Goal: Navigation & Orientation: Understand site structure

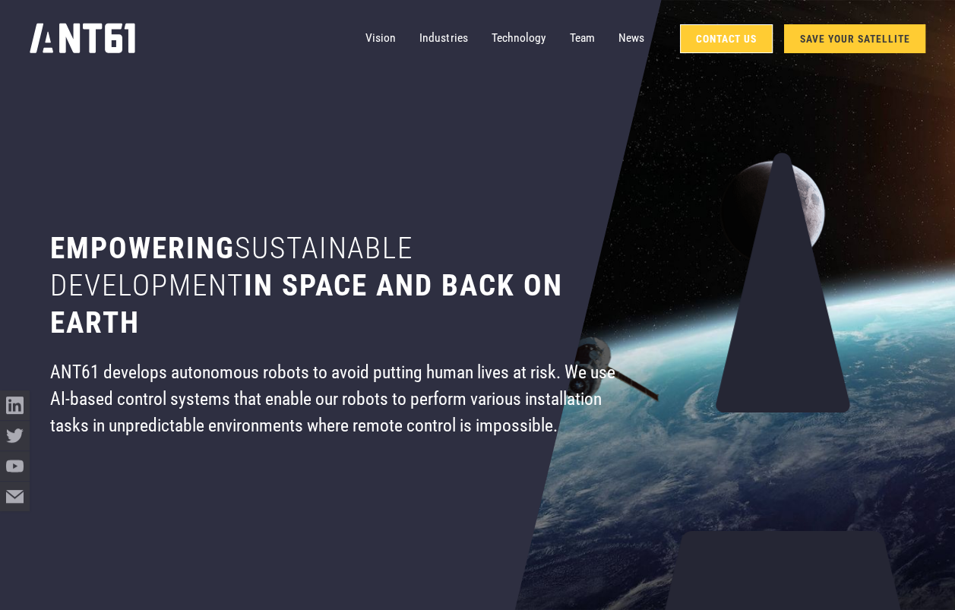
click at [707, 42] on link "Contact Us" at bounding box center [726, 38] width 93 height 29
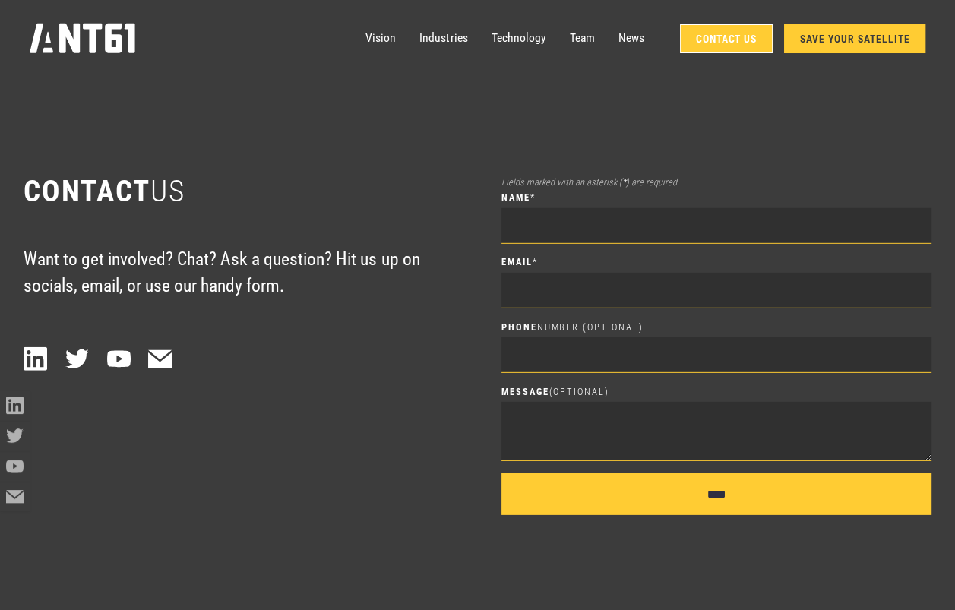
scroll to position [8465, 0]
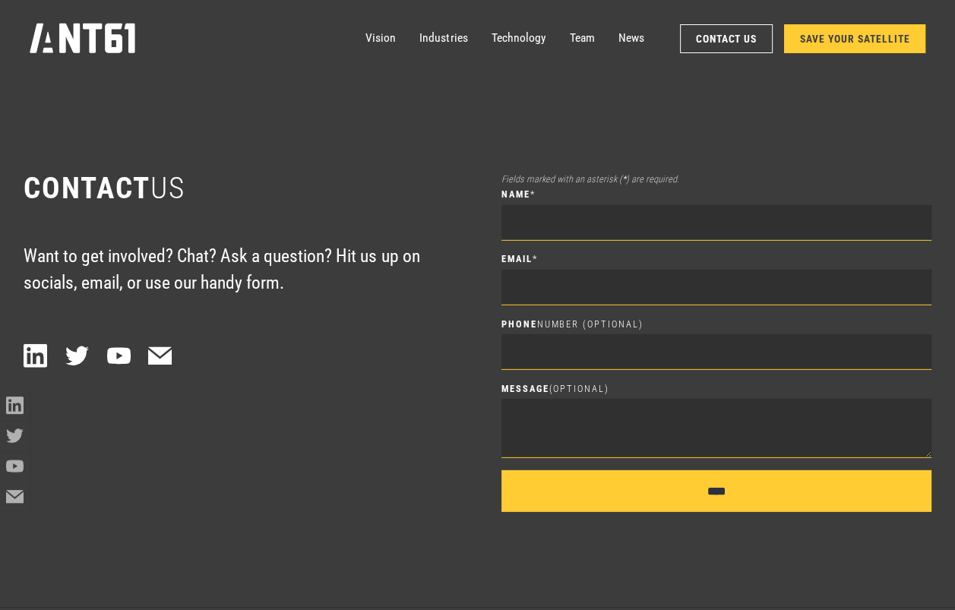
click at [96, 42] on icon "home" at bounding box center [83, 38] width 106 height 30
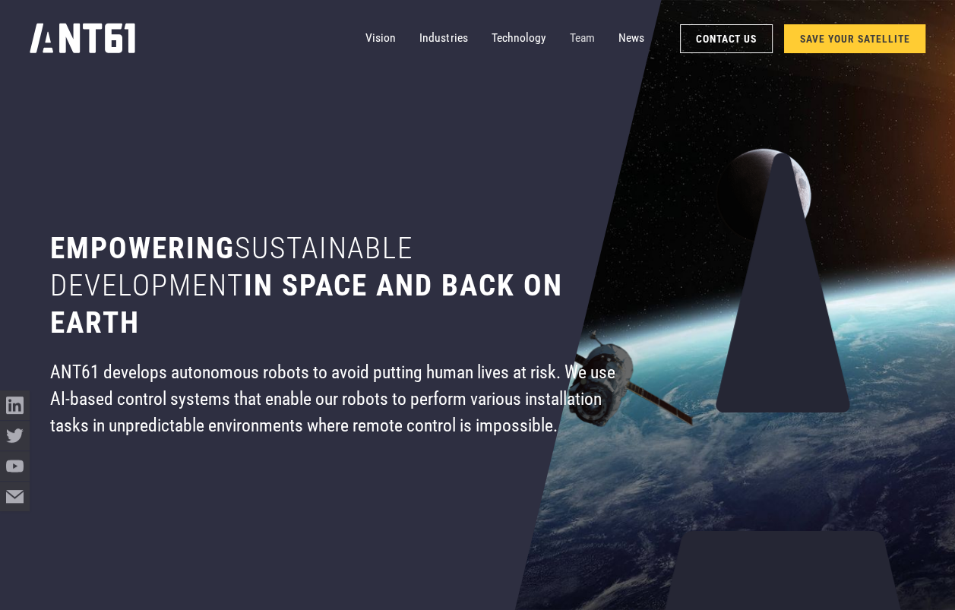
click at [570, 35] on link "Team" at bounding box center [582, 39] width 25 height 30
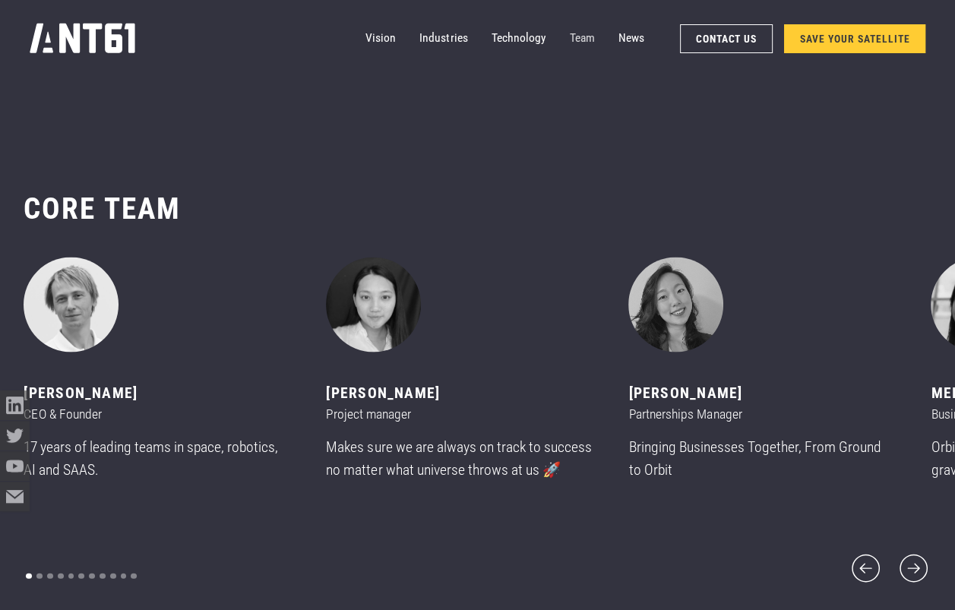
scroll to position [7245, 0]
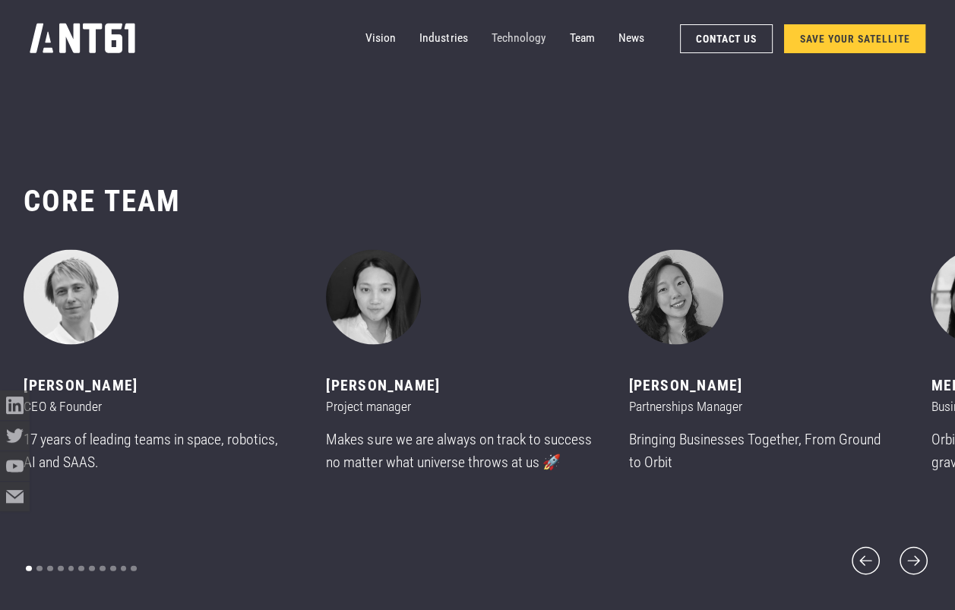
click at [520, 36] on link "Technology" at bounding box center [519, 39] width 55 height 30
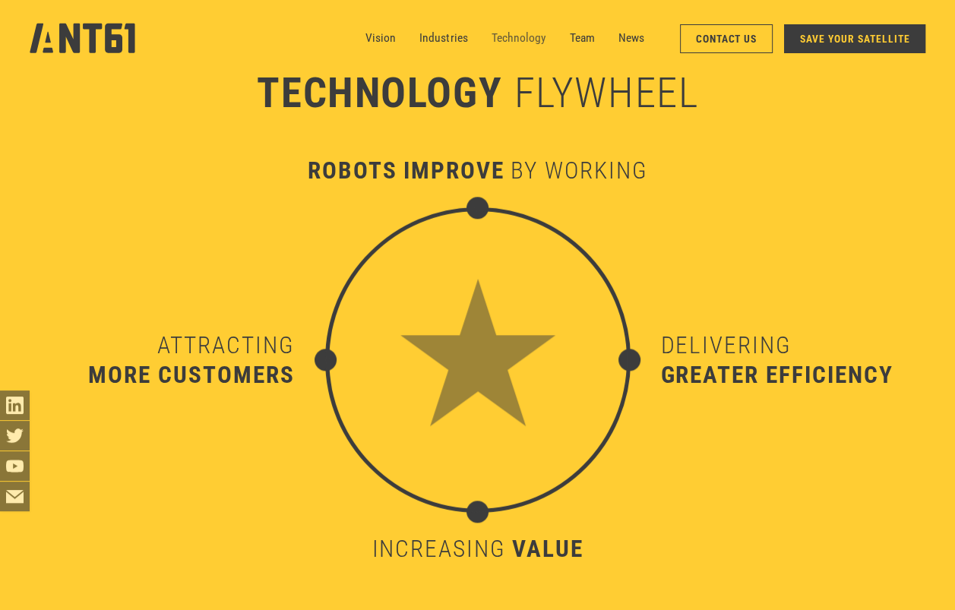
scroll to position [6024, 0]
click at [445, 39] on link "Industries" at bounding box center [443, 39] width 48 height 30
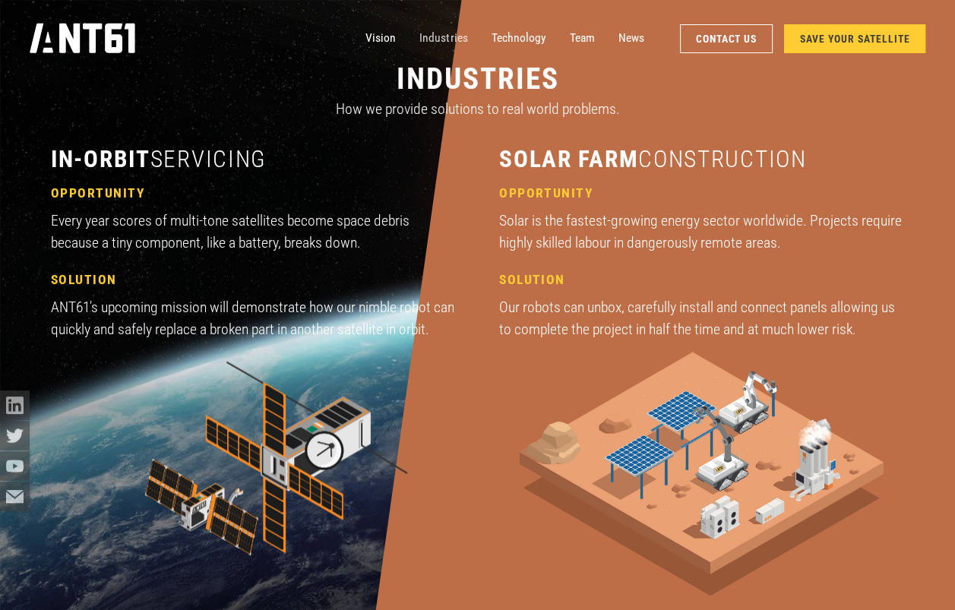
scroll to position [1826, 0]
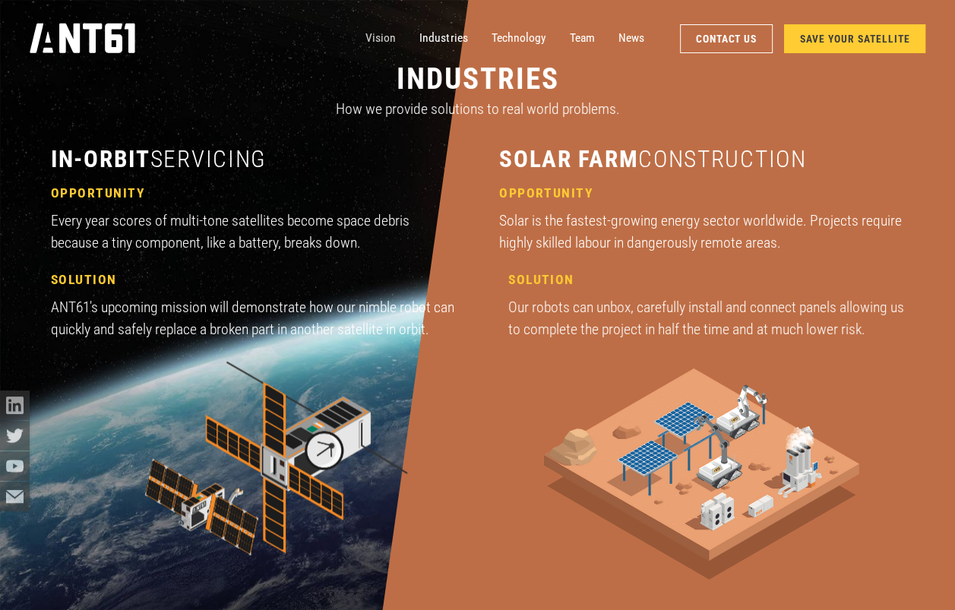
click at [373, 41] on link "Vision" at bounding box center [380, 39] width 30 height 30
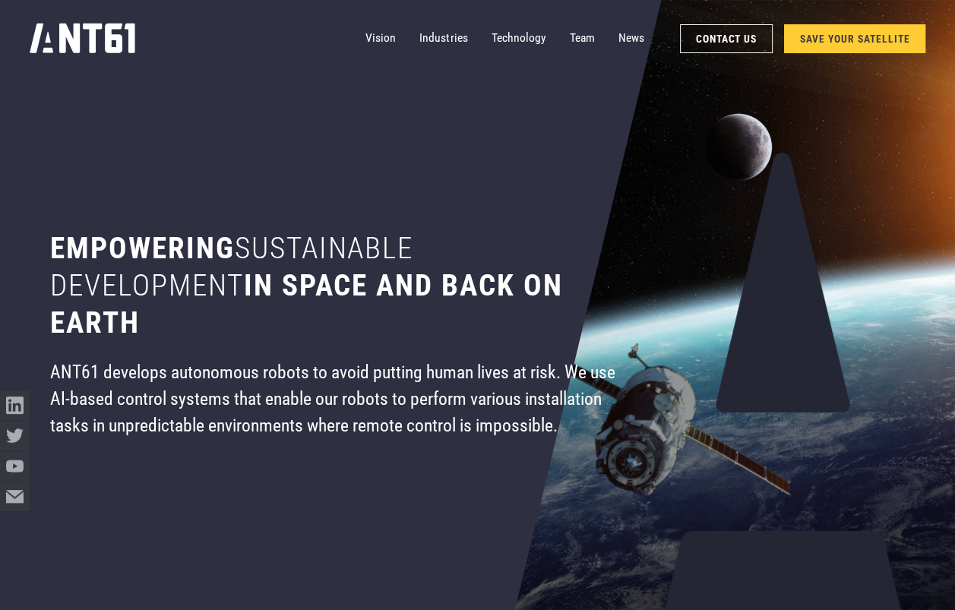
click at [97, 33] on icon "home" at bounding box center [83, 38] width 106 height 30
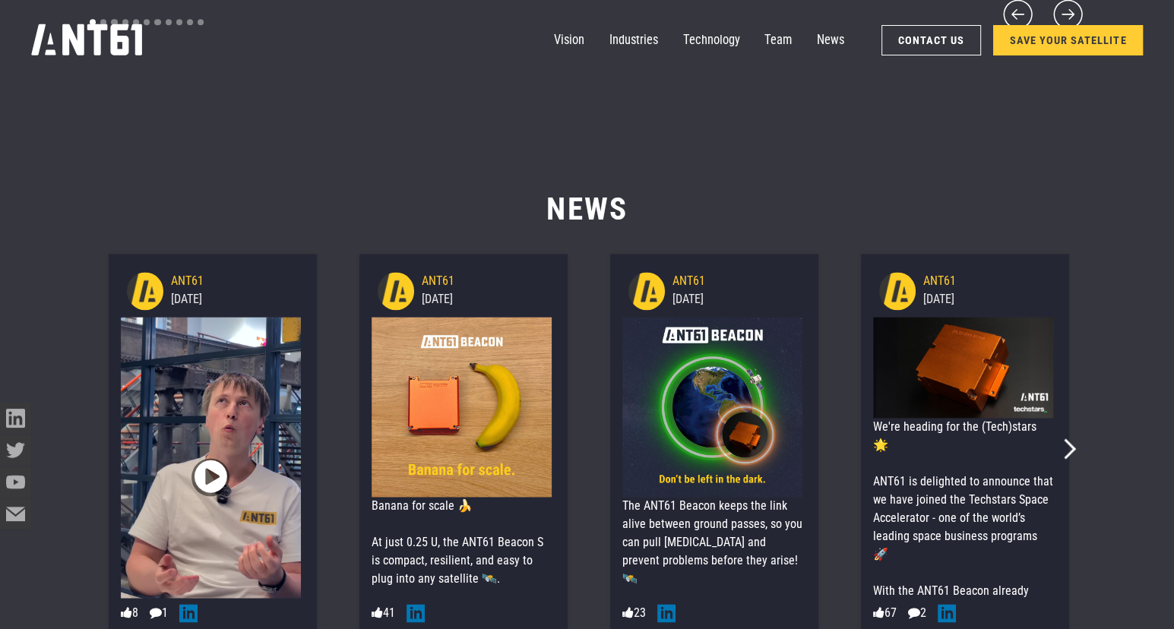
scroll to position [7840, 0]
